Goal: Information Seeking & Learning: Learn about a topic

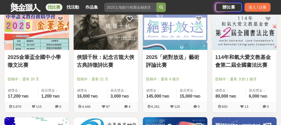
scroll to position [104, 0]
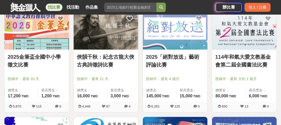
click at [243, 37] on img at bounding box center [244, 30] width 64 height 40
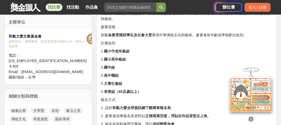
scroll to position [209, 0]
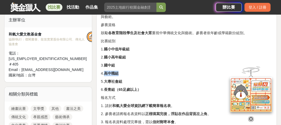
drag, startPoint x: 106, startPoint y: 74, endPoint x: 123, endPoint y: 74, distance: 16.7
click at [123, 74] on p "4. 高中職組" at bounding box center [186, 73] width 171 height 5
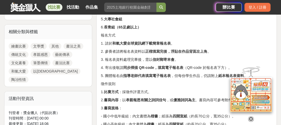
scroll to position [271, 0]
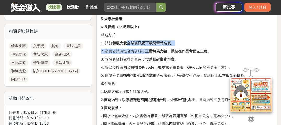
drag, startPoint x: 125, startPoint y: 42, endPoint x: 148, endPoint y: 48, distance: 23.9
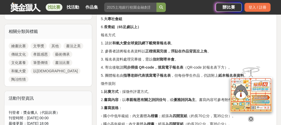
click at [161, 50] on strong "正楷填寫完後，浮貼在作品背面左上角" at bounding box center [176, 51] width 62 height 4
drag, startPoint x: 118, startPoint y: 60, endPoint x: 170, endPoint y: 60, distance: 52.2
click at [170, 60] on p "3. 報名表資料處理完畢後，需以 信封郵寄本會 。" at bounding box center [186, 59] width 171 height 5
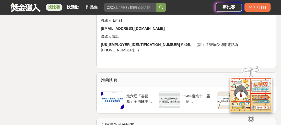
scroll to position [814, 0]
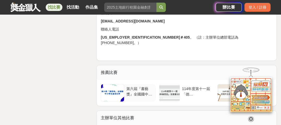
click at [112, 98] on div at bounding box center [112, 92] width 23 height 17
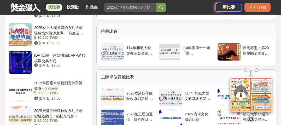
scroll to position [709, 0]
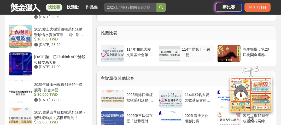
click at [169, 62] on div at bounding box center [169, 53] width 20 height 17
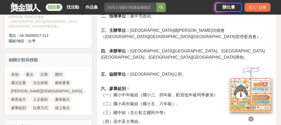
scroll to position [209, 0]
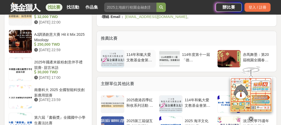
scroll to position [709, 0]
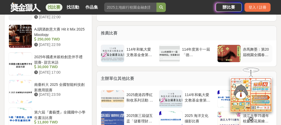
click at [249, 54] on div "赤馬舞墨：第20屆桃園全國春聯書法比賽" at bounding box center [256, 52] width 27 height 10
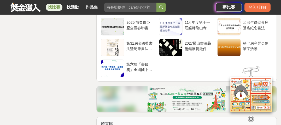
scroll to position [1502, 0]
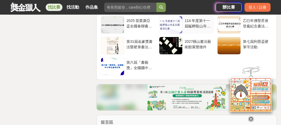
click at [169, 31] on div at bounding box center [170, 24] width 23 height 17
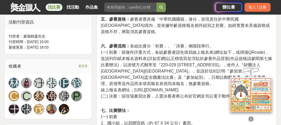
scroll to position [292, 0]
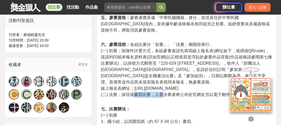
drag, startPoint x: 132, startPoint y: 88, endPoint x: 161, endPoint y: 88, distance: 28.2
click at [161, 92] on span "(二) 決賽：採現場書寫比賽，入選決賽者將公布於官網並另以電子郵件及專函通知。" at bounding box center [178, 94] width 154 height 4
